Goal: Find specific page/section: Find specific page/section

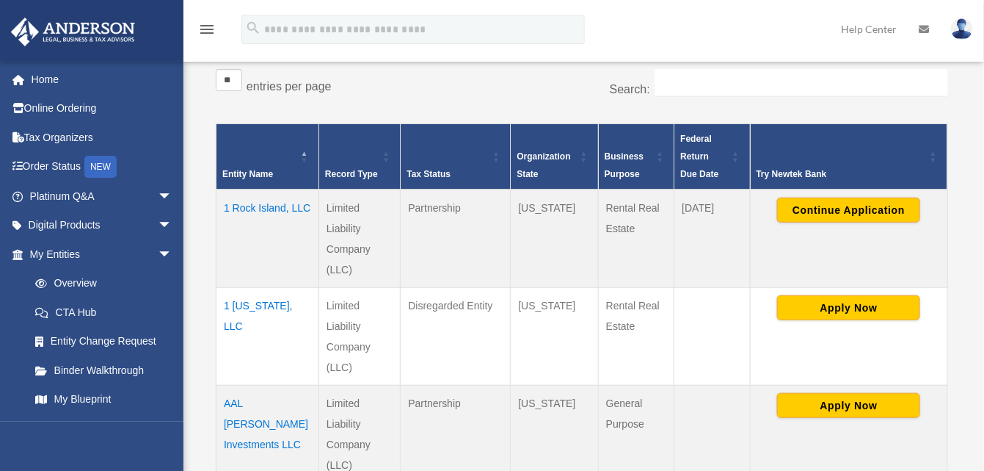
scroll to position [294, 0]
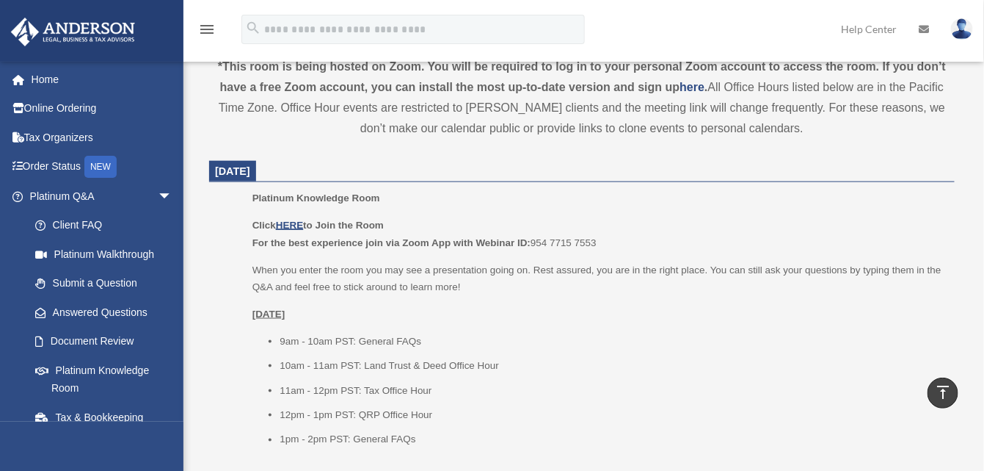
scroll to position [514, 0]
click at [297, 225] on u "HERE" at bounding box center [289, 227] width 27 height 11
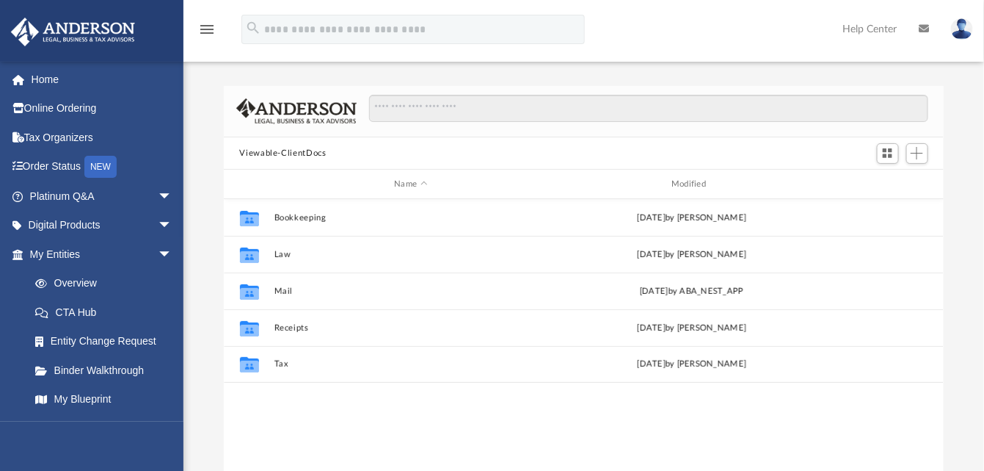
scroll to position [321, 709]
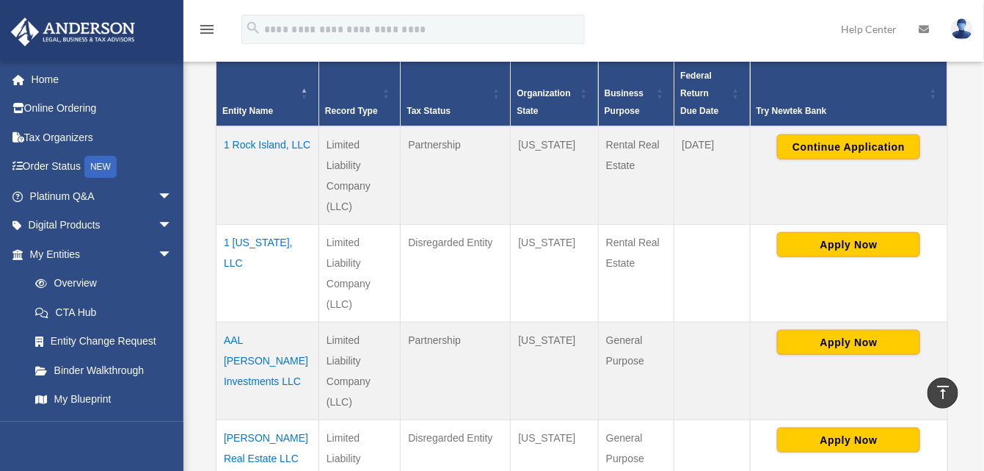
scroll to position [294, 0]
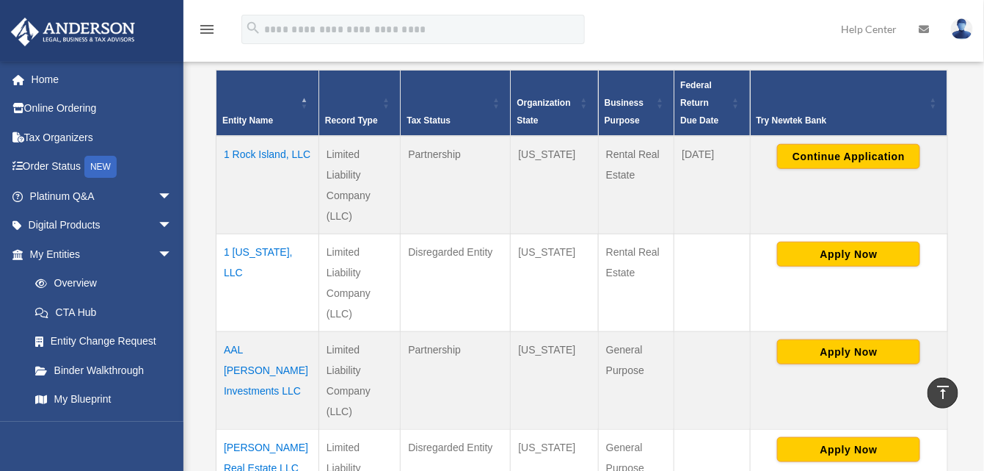
click at [250, 252] on td "1 [US_STATE], LLC" at bounding box center [268, 282] width 103 height 98
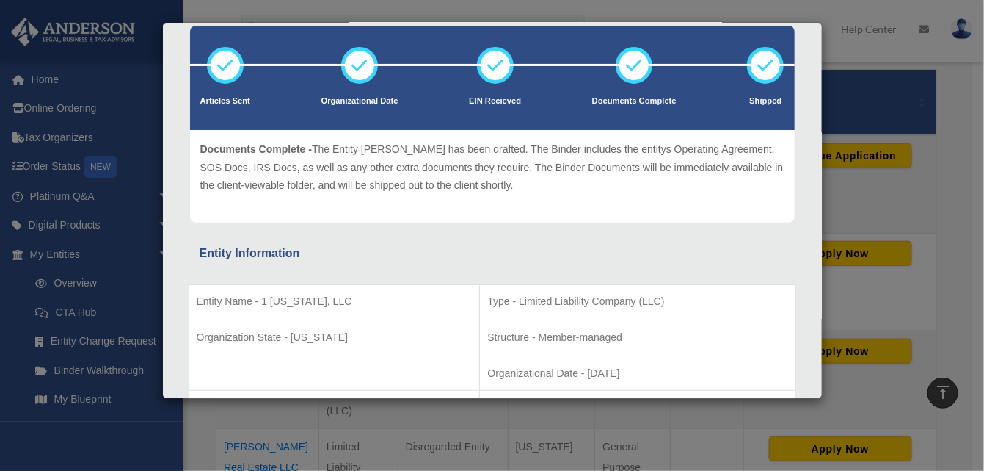
scroll to position [0, 0]
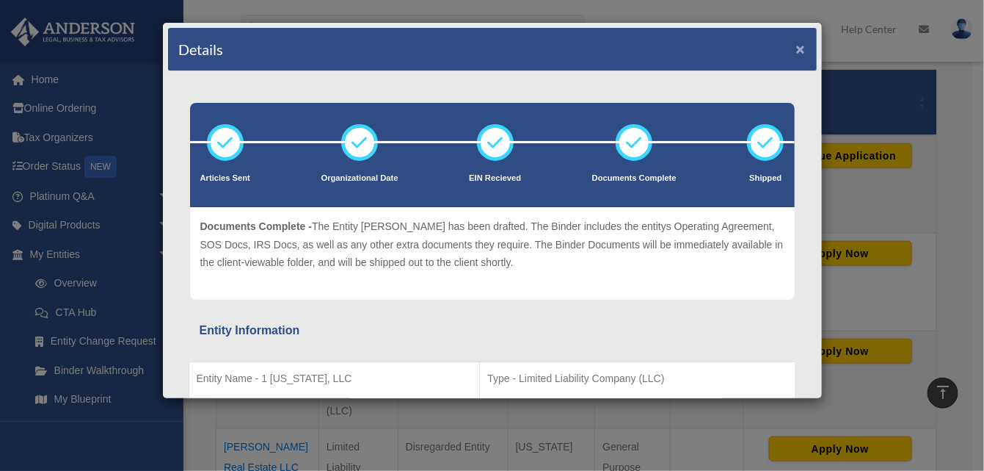
click at [796, 48] on button "×" at bounding box center [801, 48] width 10 height 15
